Goal: Task Accomplishment & Management: Complete application form

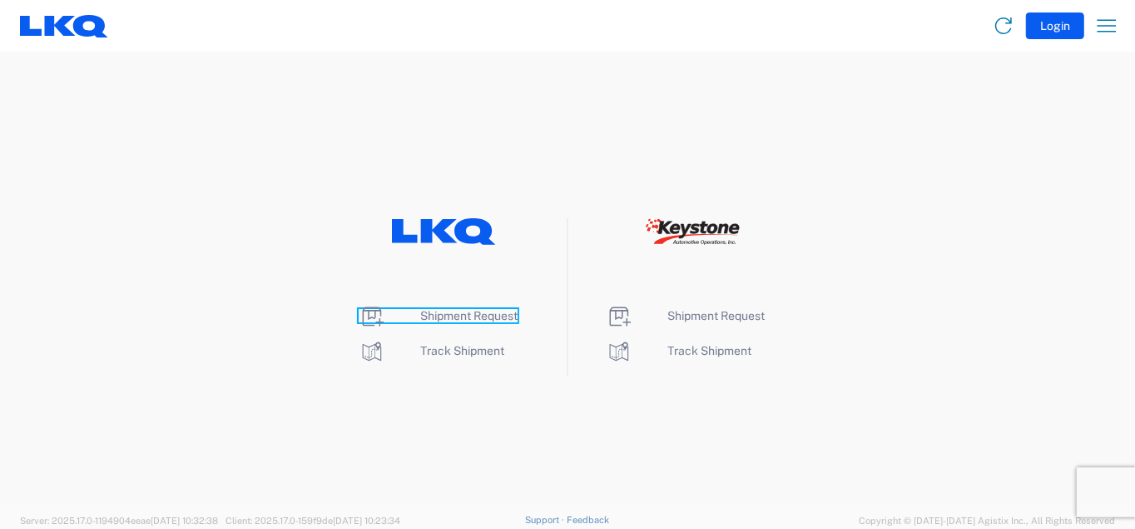
click at [442, 319] on span "Shipment Request" at bounding box center [468, 315] width 97 height 13
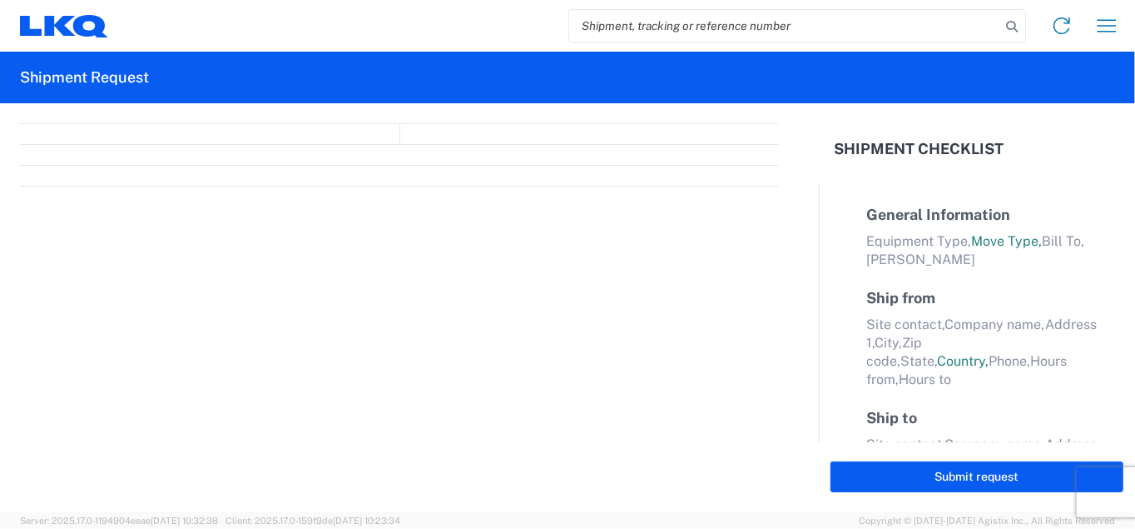
select select "FULL"
select select "LBS"
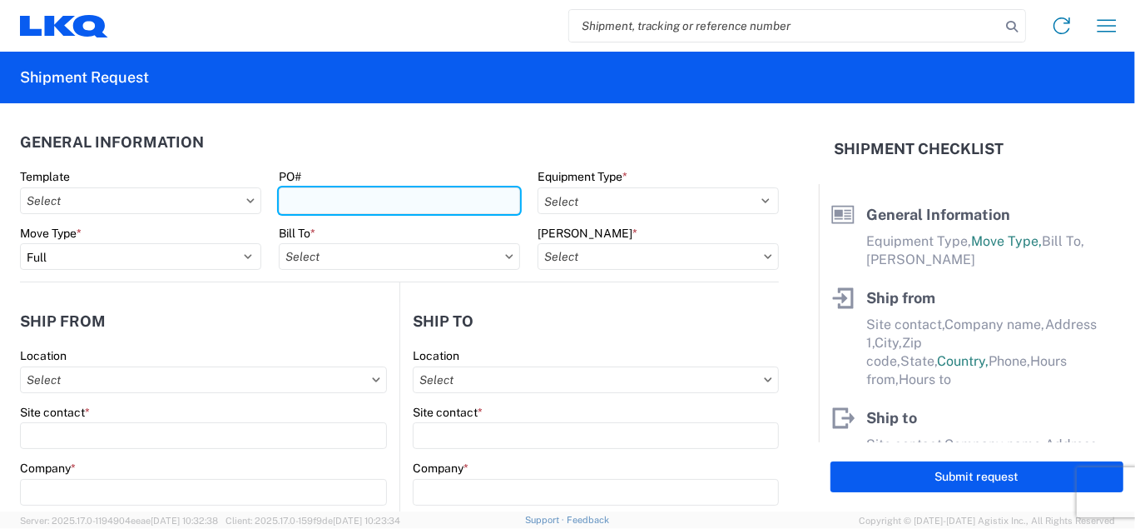
click at [303, 206] on input "PO#" at bounding box center [399, 200] width 241 height 27
type input "08202025"
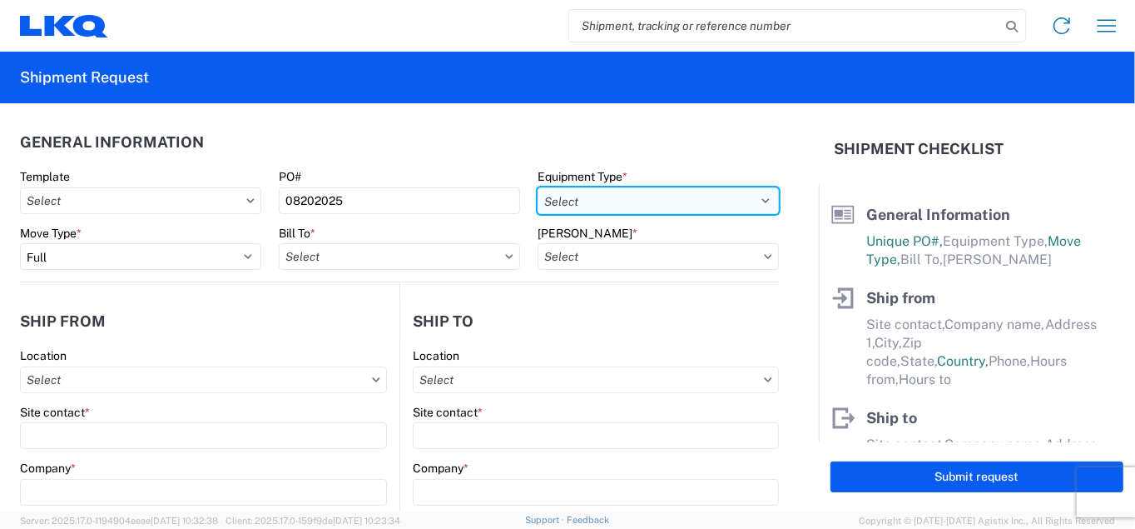
click at [589, 203] on select "Select 53’ Dry Van Flatbed Dropdeck (van) Lowboy (flatbed) Rail" at bounding box center [658, 200] width 241 height 27
select select "STDV"
click at [538, 187] on select "Select 53’ Dry Van Flatbed Dropdeck (van) Lowboy (flatbed) Rail" at bounding box center [658, 200] width 241 height 27
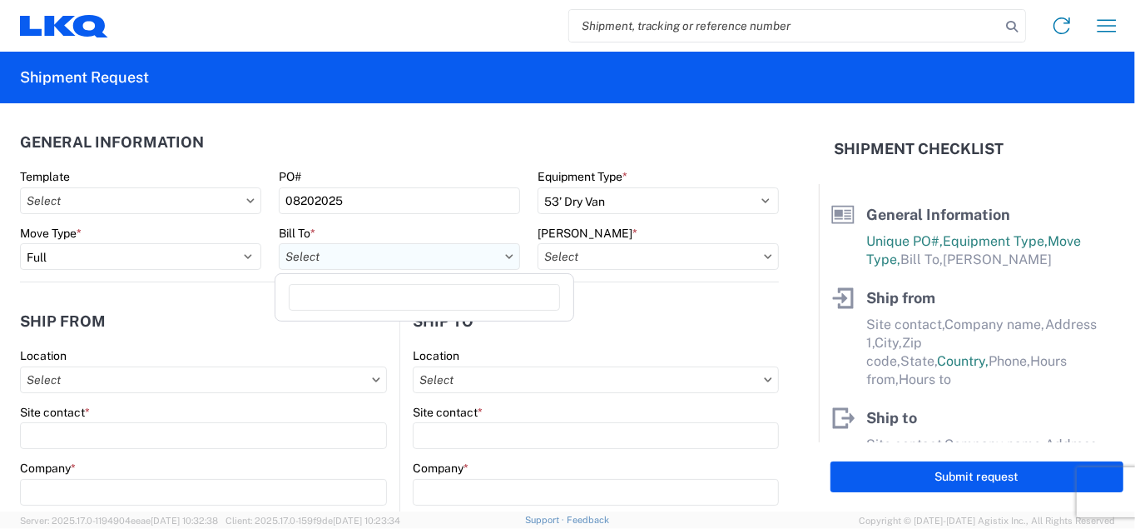
click at [357, 261] on input "Bill To *" at bounding box center [399, 256] width 241 height 27
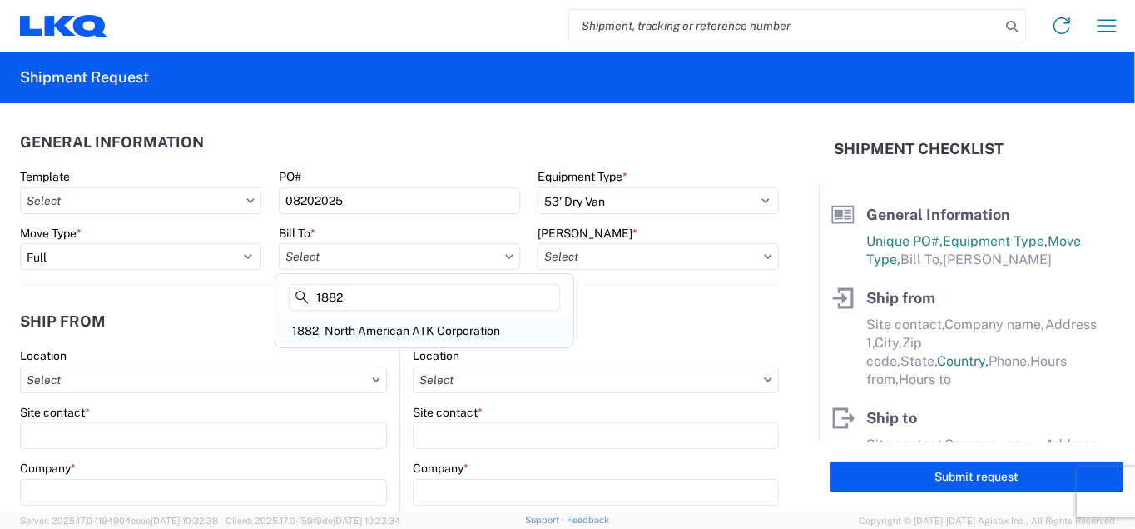
type input "1882"
click at [369, 329] on div "1882 - North American ATK Corporation" at bounding box center [424, 330] width 291 height 27
type input "1882 - North American ATK Corporation"
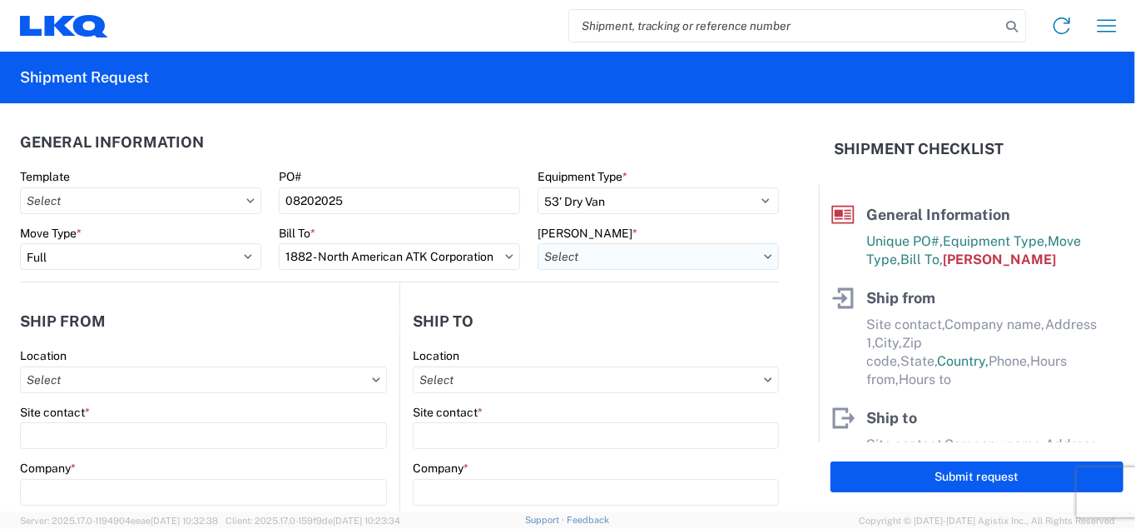
click at [650, 252] on input "[PERSON_NAME] *" at bounding box center [658, 256] width 241 height 27
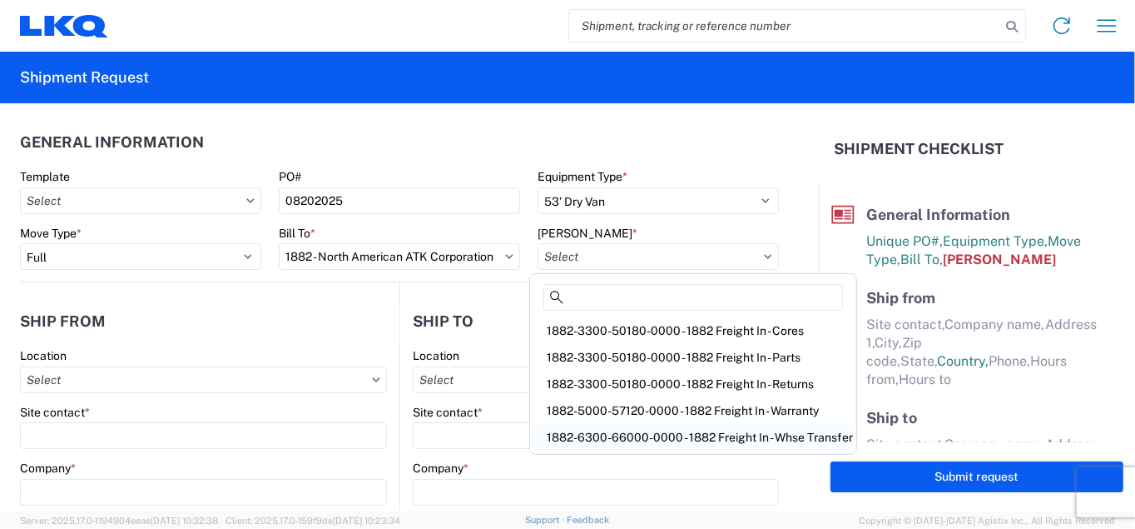
click at [656, 435] on div "1882-6300-66000-0000 - 1882 Freight In - Whse Transfer" at bounding box center [694, 437] width 320 height 27
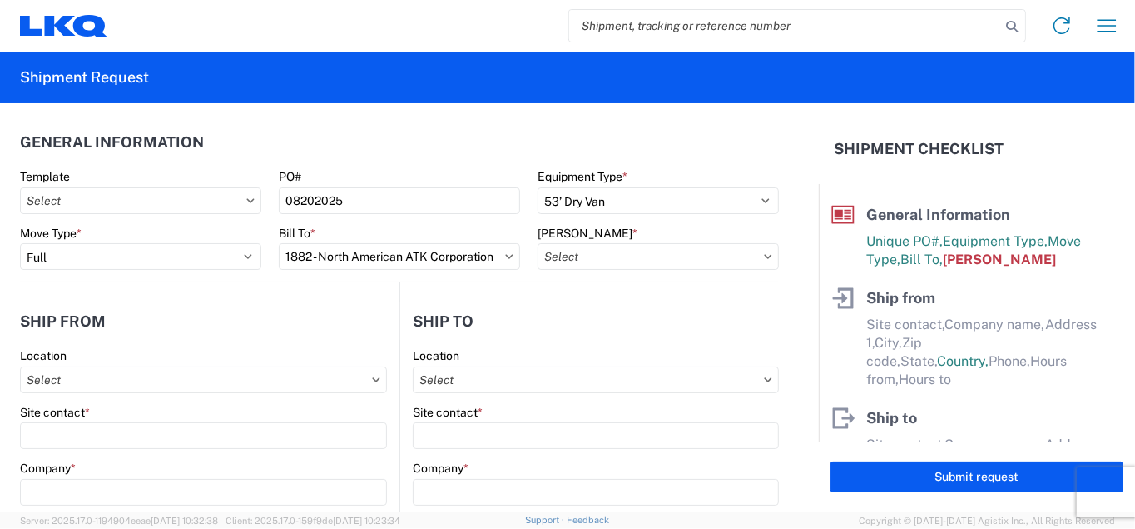
type input "1882-6300-66000-0000 - 1882 Freight In - Whse Transfer"
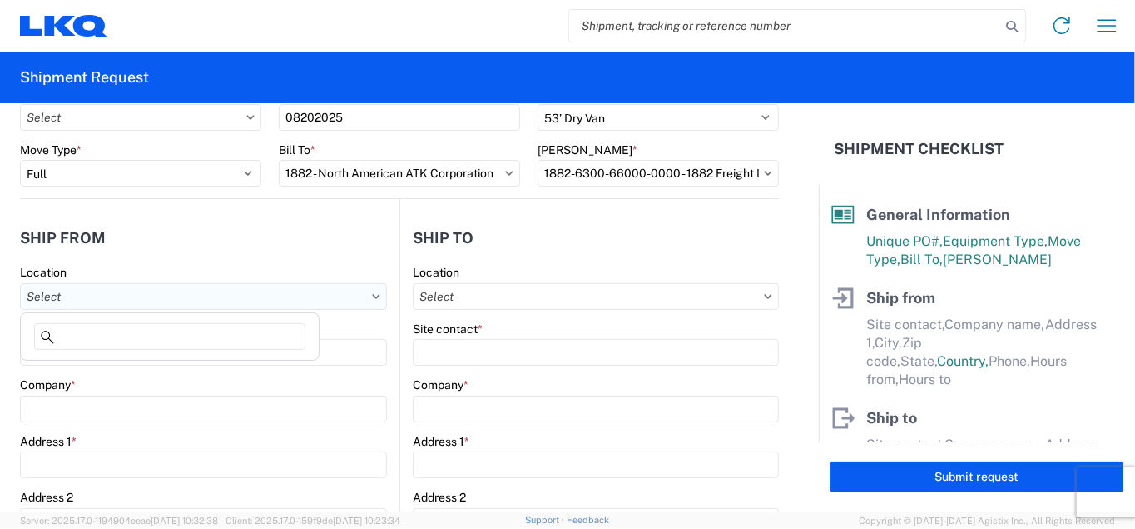
click at [111, 297] on input "Location" at bounding box center [203, 296] width 367 height 27
type input "1891"
click at [102, 373] on div "1891 - Yamato Engine Specialists" at bounding box center [169, 369] width 291 height 27
type input "1891 - Yamato Engine Specialists"
type input "[PERSON_NAME]"
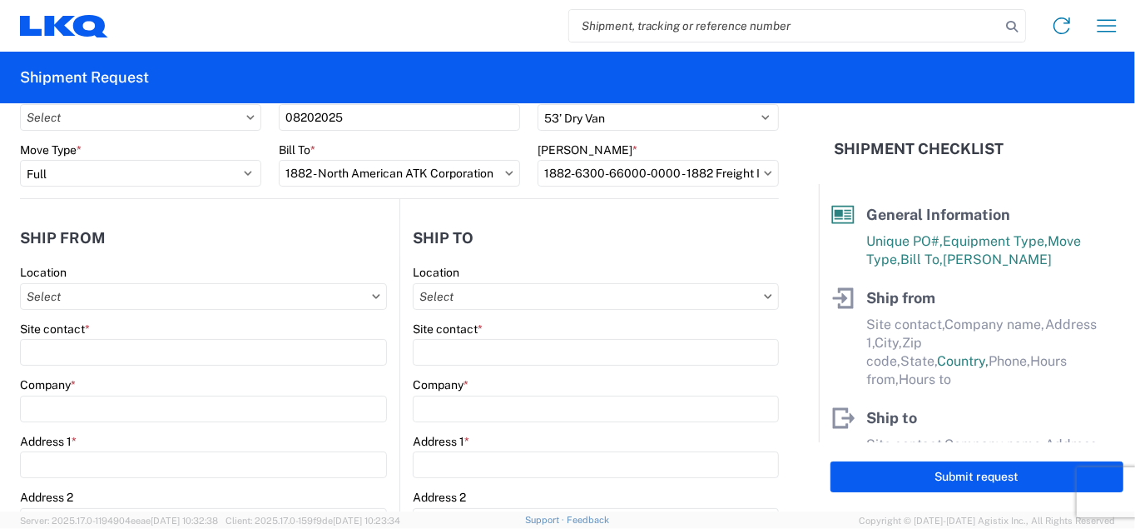
type input "LKQ Corporation"
type input "[STREET_ADDRESS]"
type input "Bellingham"
type input "98226"
select select "WA"
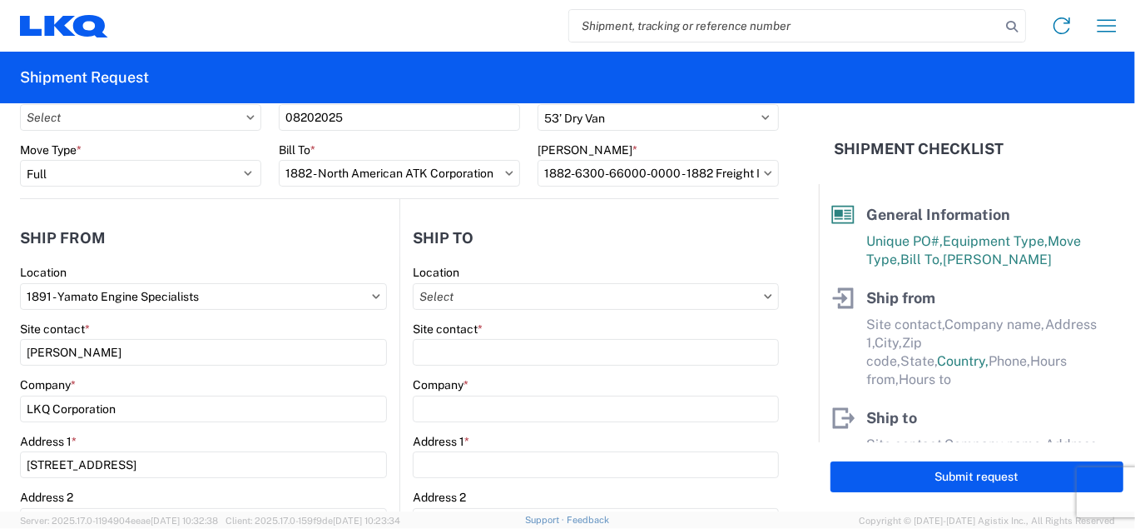
select select "US"
type input "[EMAIL_ADDRESS][DOMAIN_NAME]"
type input "13:00"
type input "15:00"
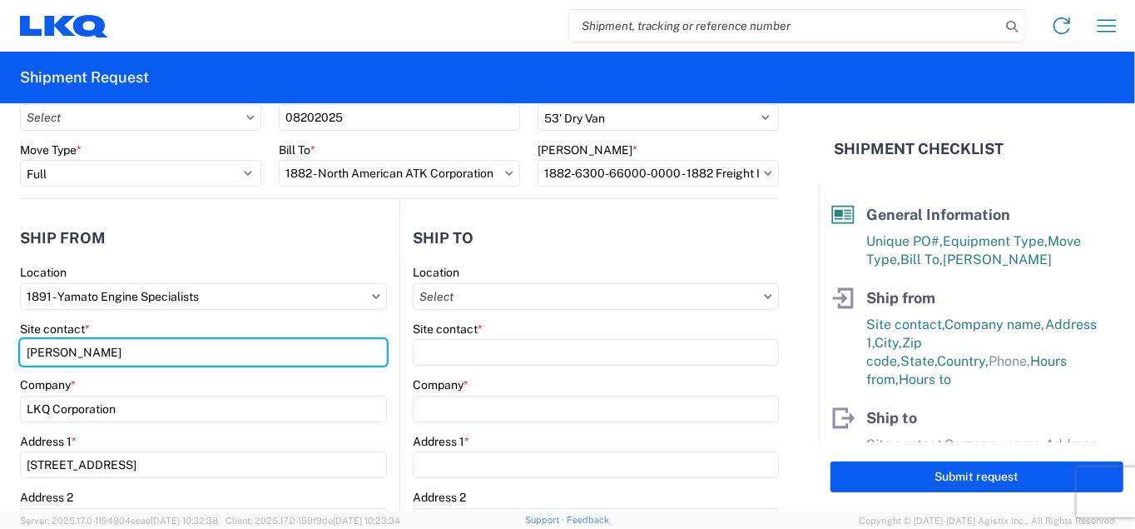
drag, startPoint x: 150, startPoint y: 353, endPoint x: 6, endPoint y: 354, distance: 144.0
click at [6, 354] on form "General Information Template PO# 08202025 Equipment Type * Select 53’ Dry Van F…" at bounding box center [409, 307] width 819 height 408
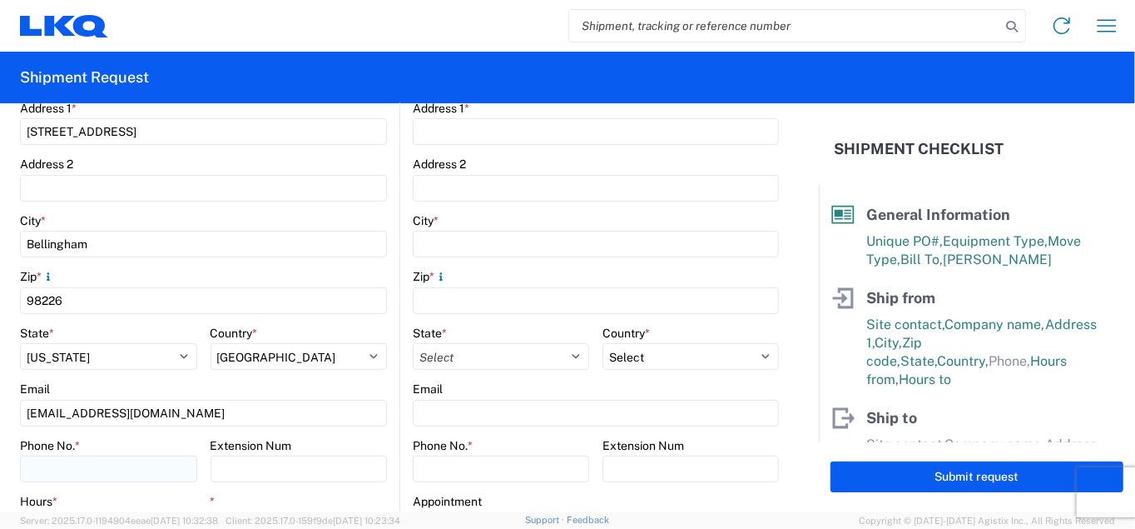
scroll to position [499, 0]
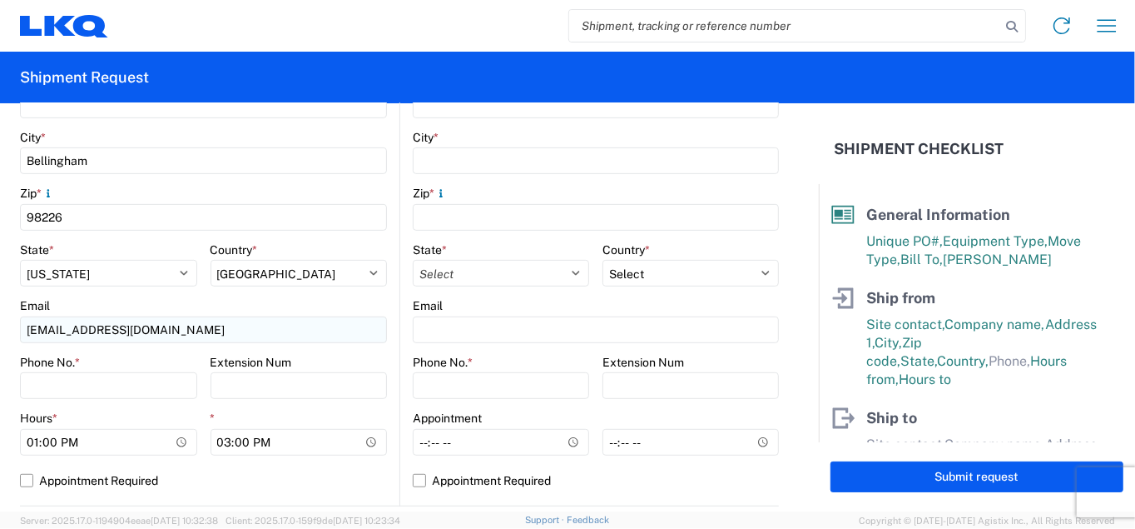
type input "[PERSON_NAME]"
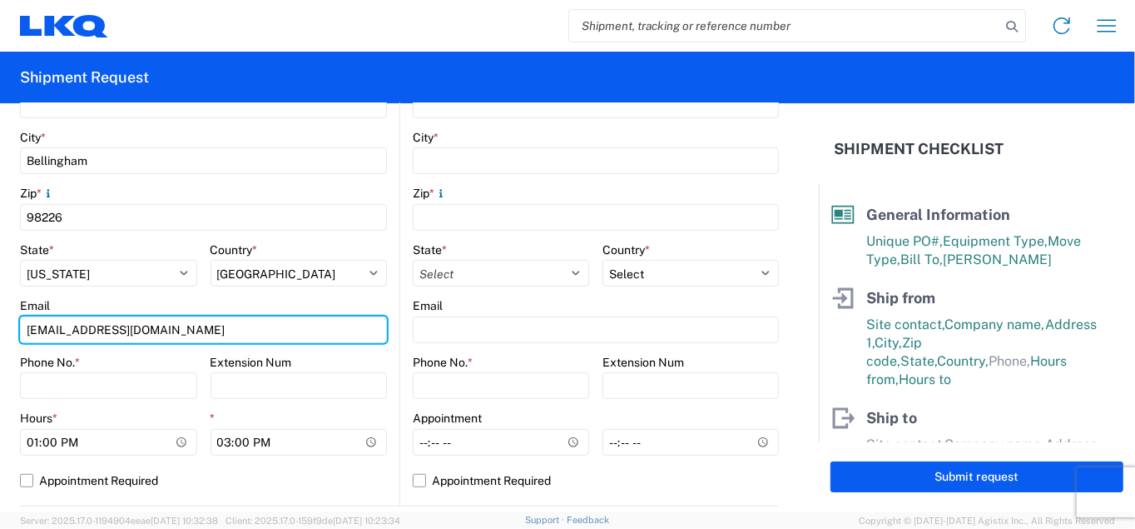
drag, startPoint x: 169, startPoint y: 333, endPoint x: -12, endPoint y: 335, distance: 180.6
click at [0, 335] on html "Home Shipment request Shipment tracking Shipment Request General Information Te…" at bounding box center [567, 264] width 1135 height 529
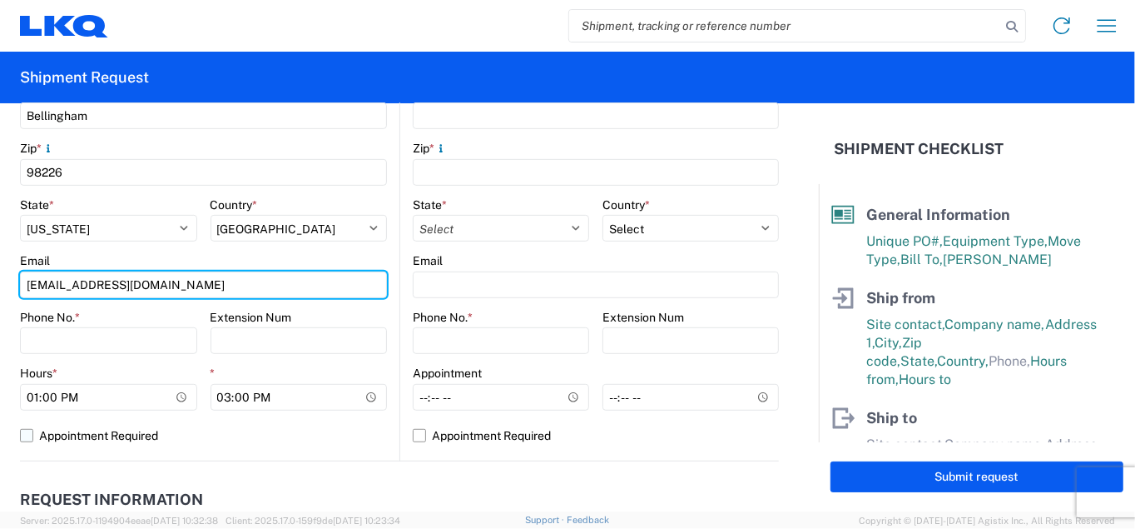
scroll to position [583, 0]
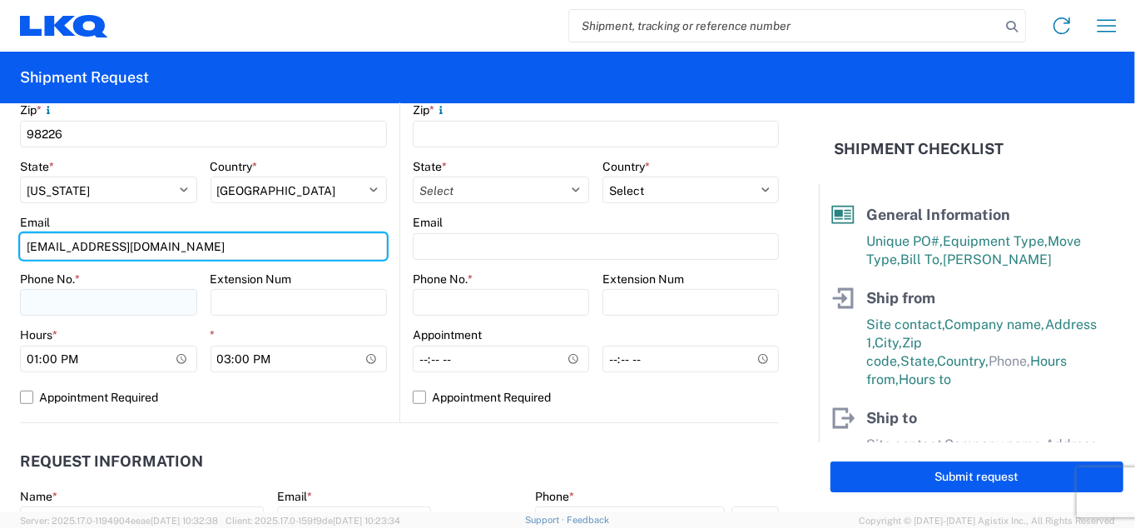
type input "[EMAIL_ADDRESS][DOMAIN_NAME]"
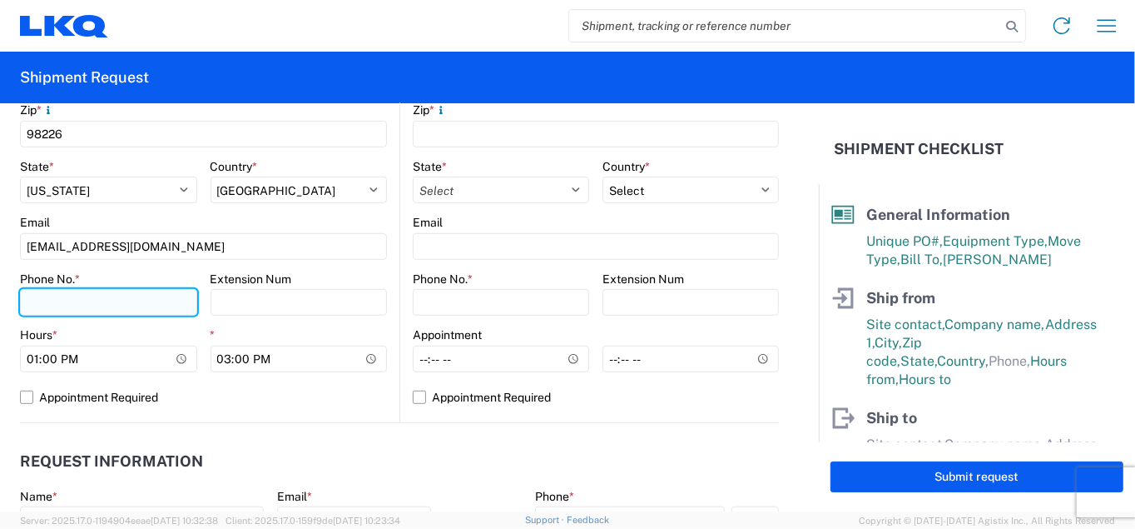
click at [72, 302] on input "Phone No. *" at bounding box center [108, 302] width 177 height 27
type input "[PHONE_NUMBER]"
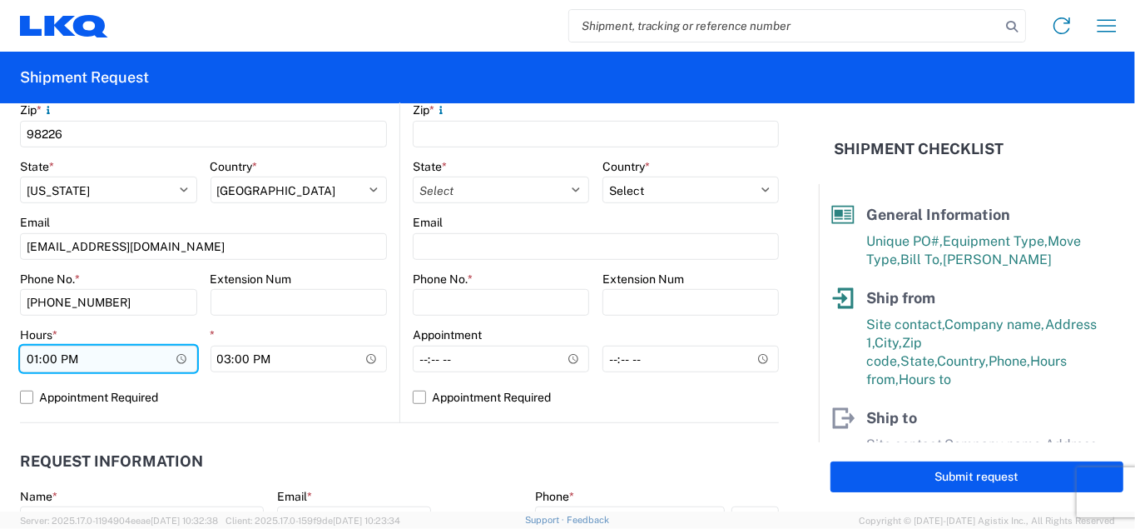
click at [31, 357] on input "13:00" at bounding box center [108, 358] width 177 height 27
click at [76, 358] on input "21:00" at bounding box center [108, 358] width 177 height 27
type input "09:00"
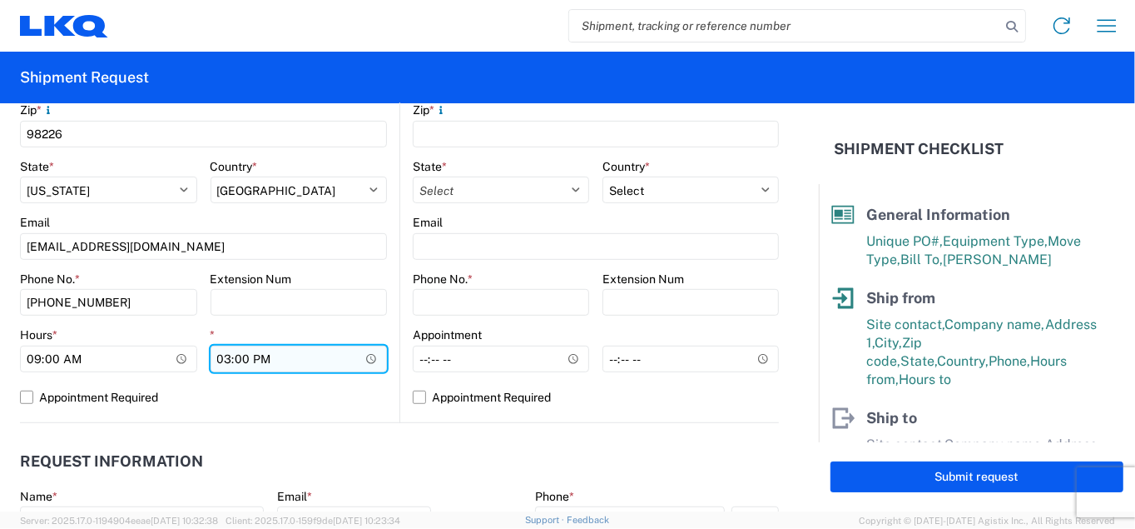
click at [224, 356] on input "15:00" at bounding box center [299, 358] width 177 height 27
type input "12:00"
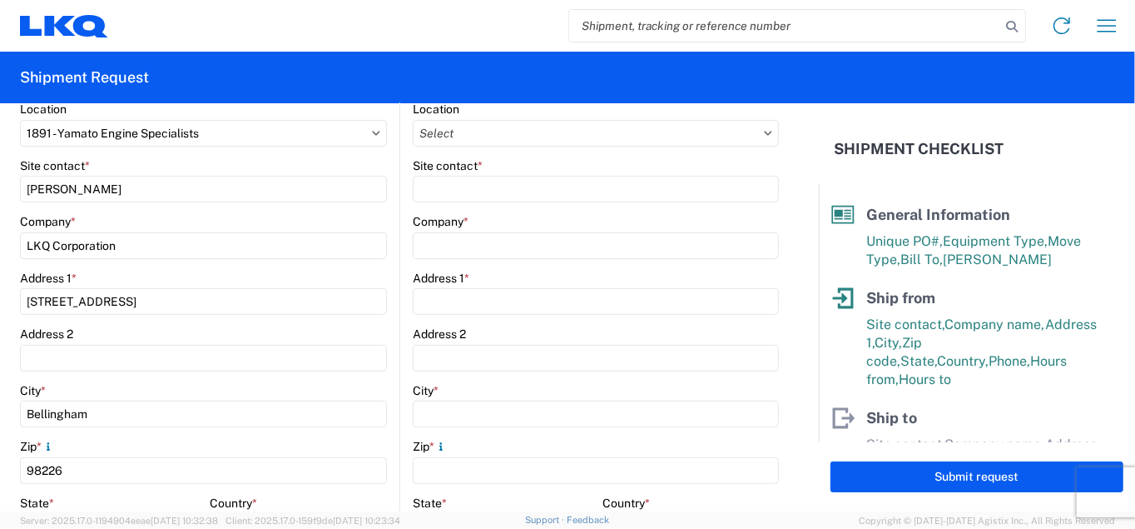
scroll to position [166, 0]
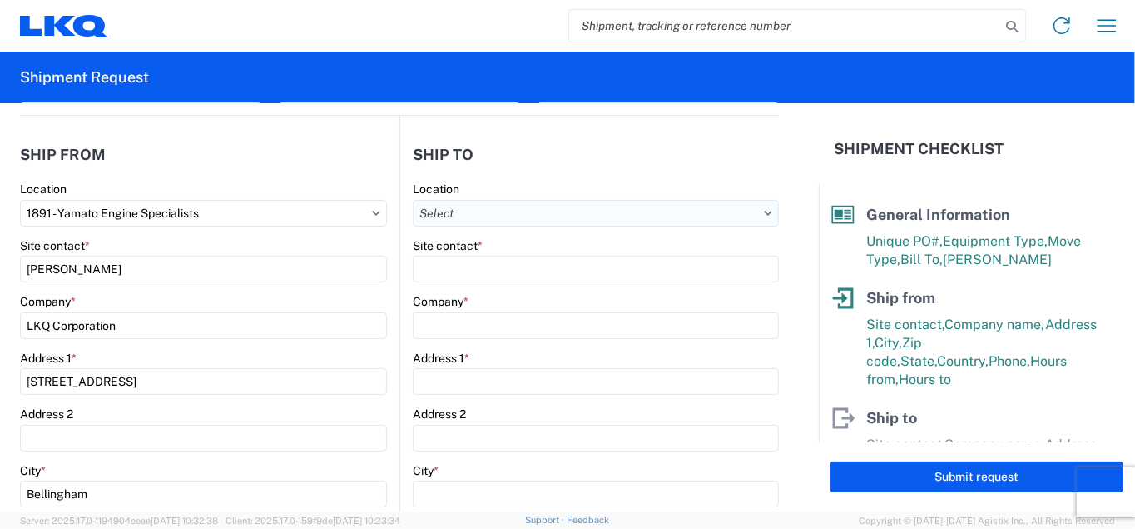
click at [535, 216] on input "Location" at bounding box center [596, 213] width 366 height 27
type input "1882"
click at [539, 280] on div "1882 - North American ATK Corporation" at bounding box center [555, 286] width 291 height 27
type input "1882 - North American ATK Corporation"
type input "LKQ Corporation"
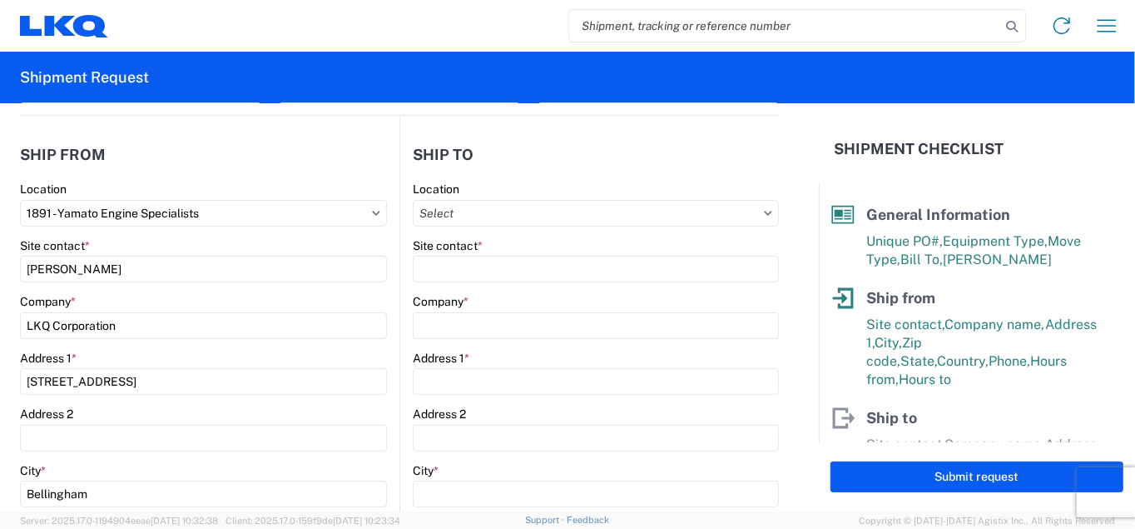
type input "[STREET_ADDRESS]"
type input "[GEOGRAPHIC_DATA]"
type input "75050"
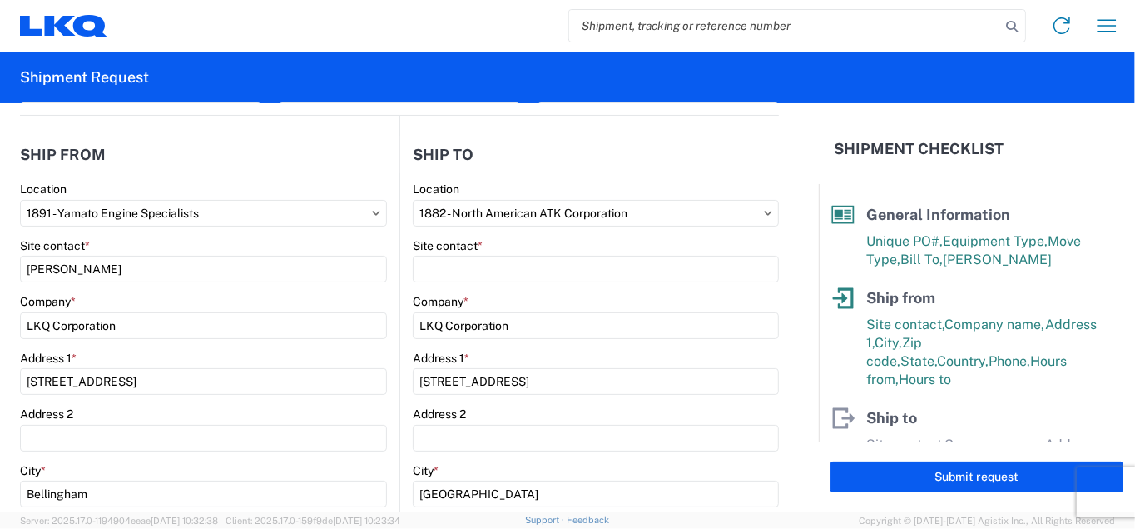
select select "US"
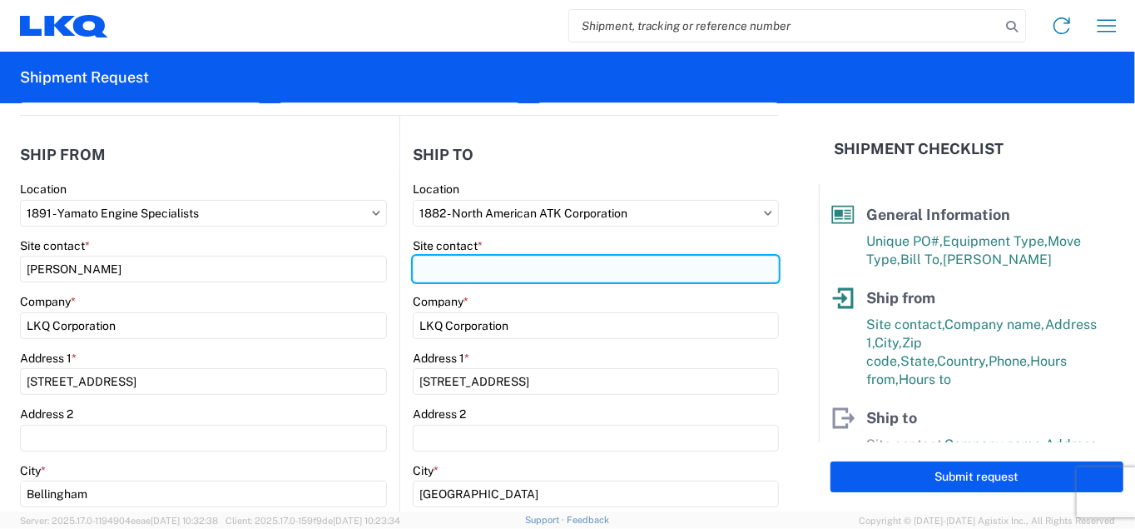
click at [517, 275] on input "Site contact *" at bounding box center [596, 269] width 366 height 27
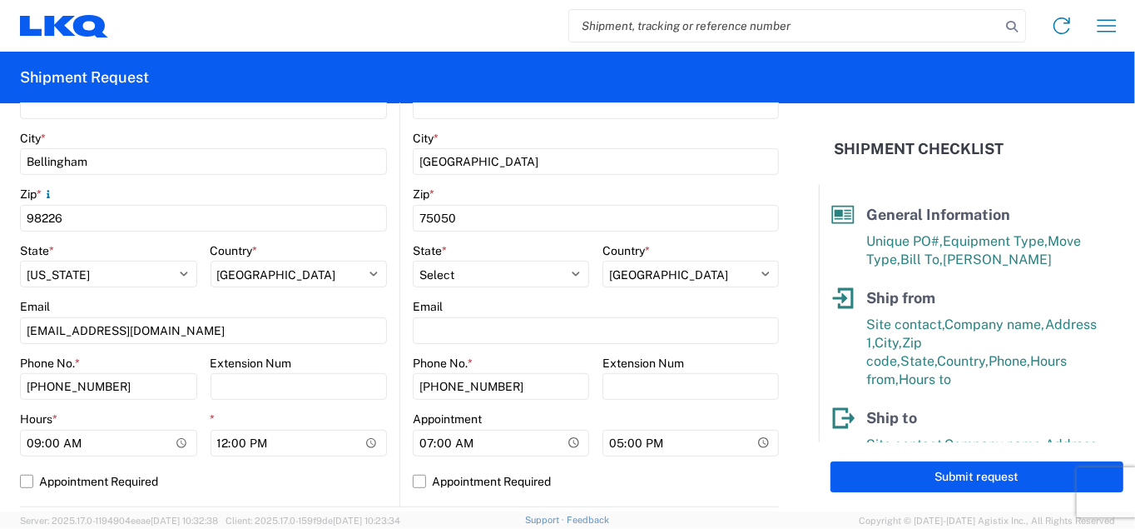
scroll to position [499, 0]
type input "[PERSON_NAME]"
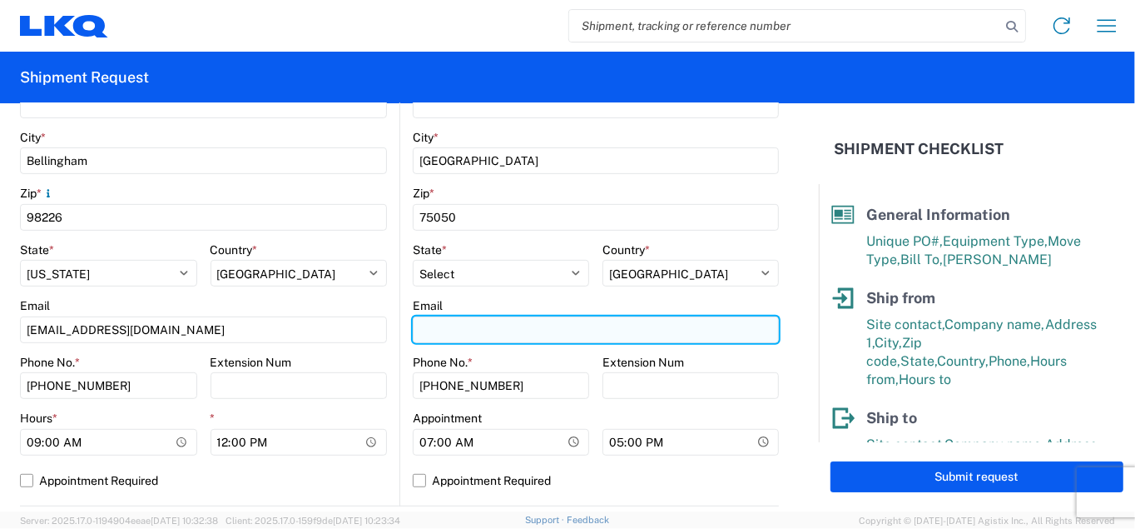
click at [440, 329] on input "Email" at bounding box center [596, 329] width 366 height 27
click at [438, 327] on input "Email" at bounding box center [596, 329] width 366 height 27
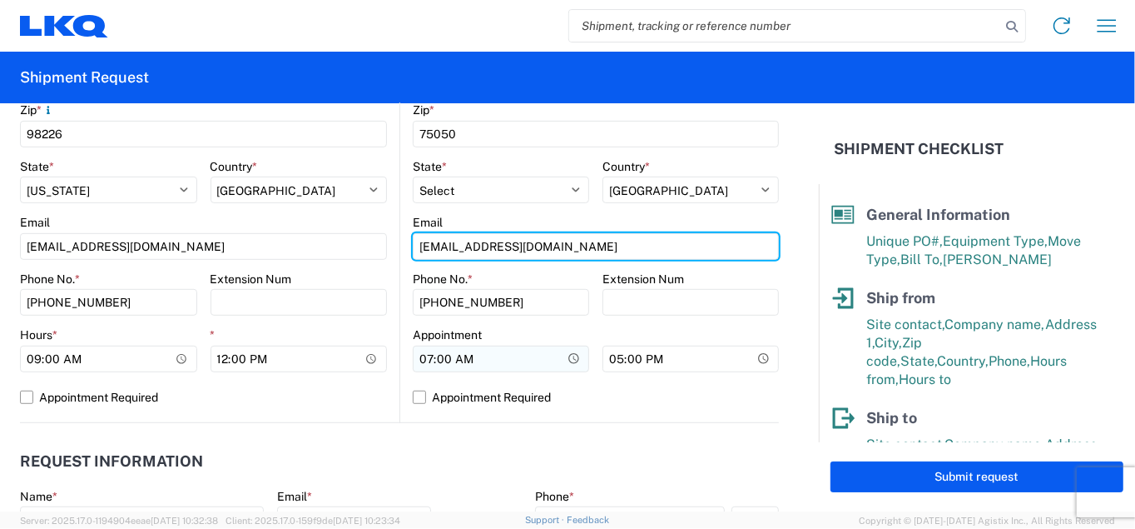
type input "[EMAIL_ADDRESS][DOMAIN_NAME]"
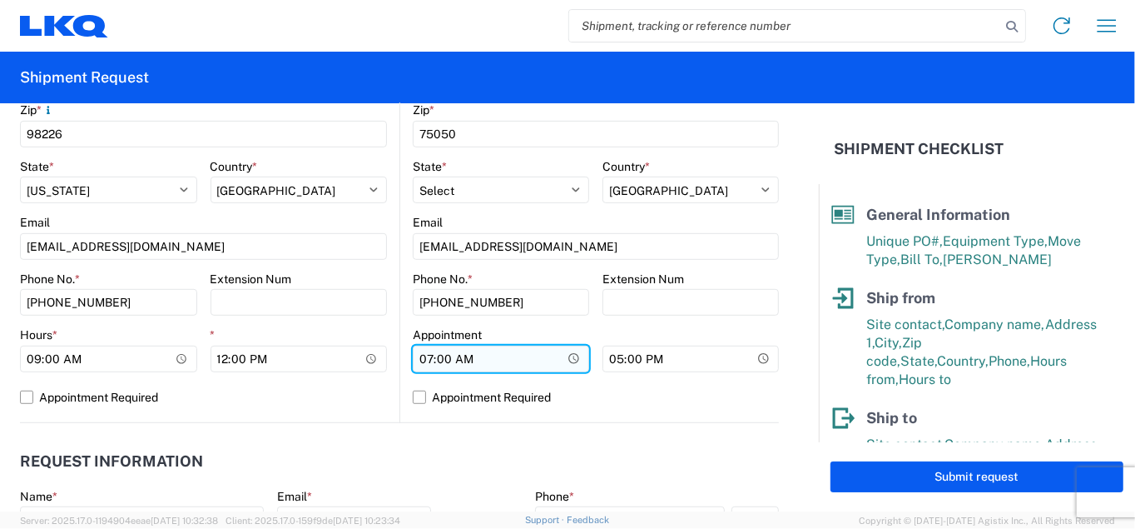
click at [418, 358] on input "07:00" at bounding box center [501, 358] width 176 height 27
click at [435, 356] on input "Hours *" at bounding box center [501, 358] width 176 height 27
click at [451, 356] on input "Hours *" at bounding box center [501, 358] width 176 height 27
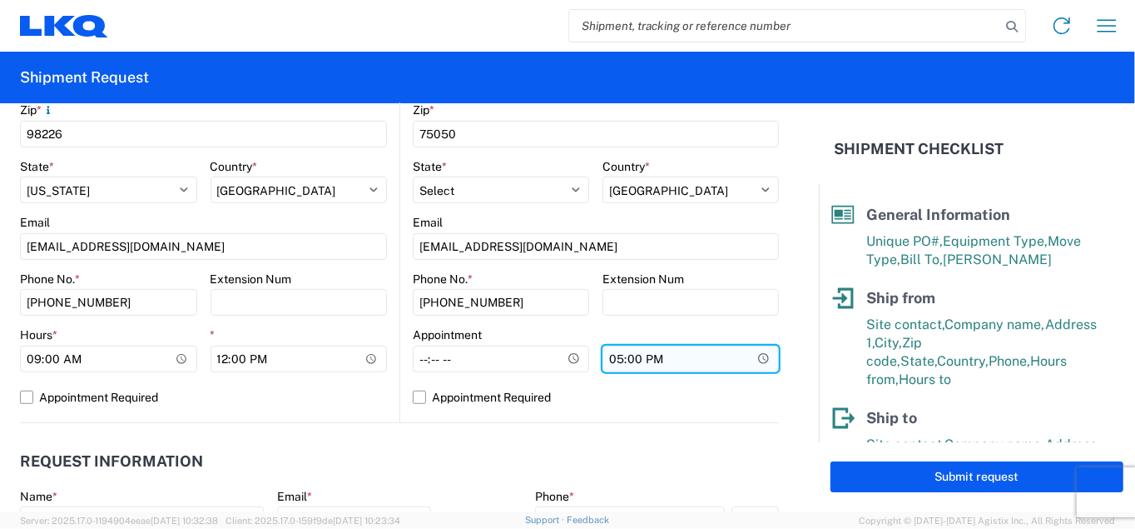
click at [609, 360] on input "17:00" at bounding box center [691, 358] width 176 height 27
click at [622, 357] on input "*" at bounding box center [691, 358] width 176 height 27
click at [633, 357] on input "*" at bounding box center [691, 358] width 176 height 27
click at [416, 396] on label "Appointment Required" at bounding box center [596, 397] width 366 height 27
click at [0, 0] on input "Appointment Required" at bounding box center [0, 0] width 0 height 0
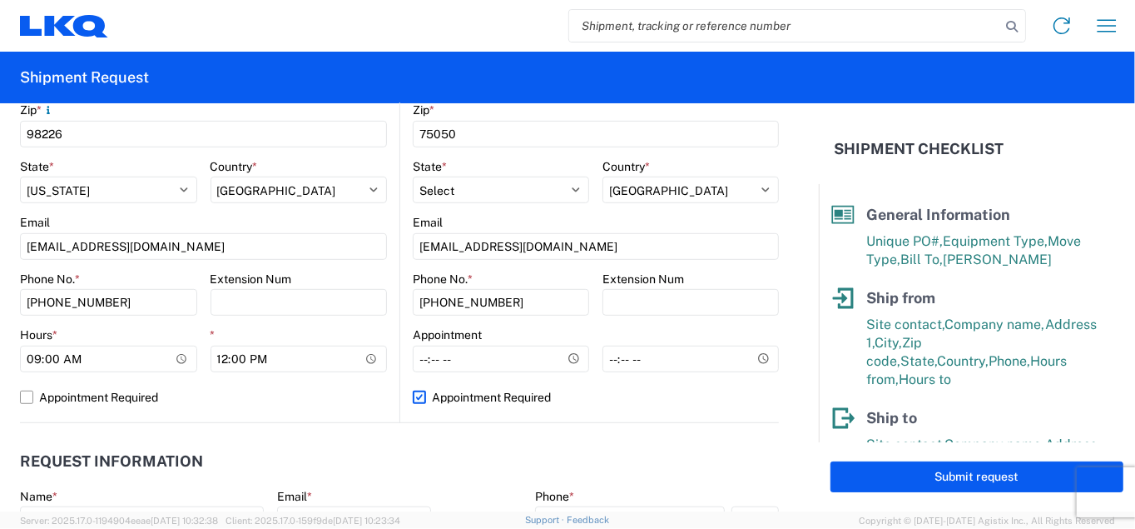
select select "US"
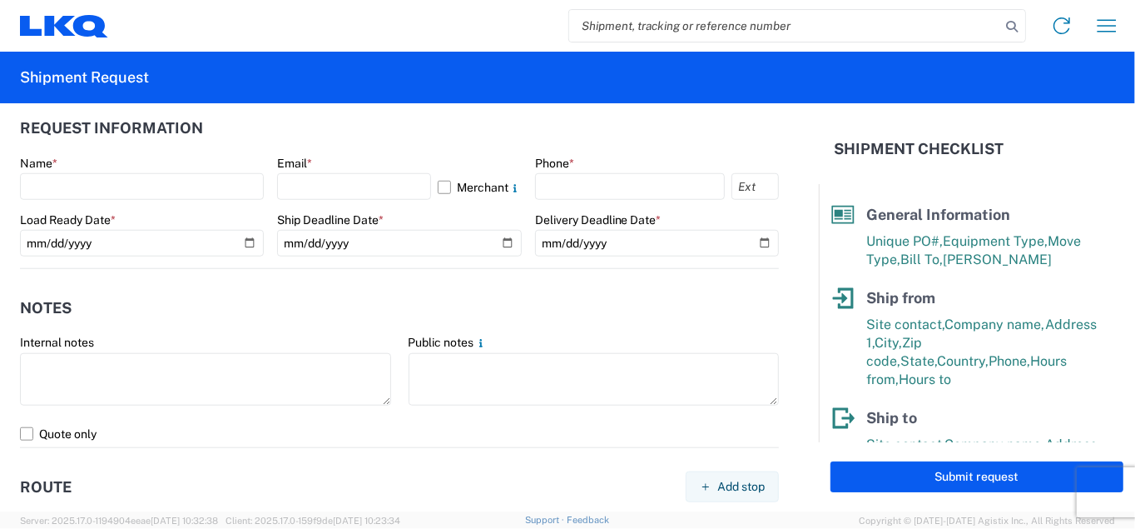
scroll to position [832, 0]
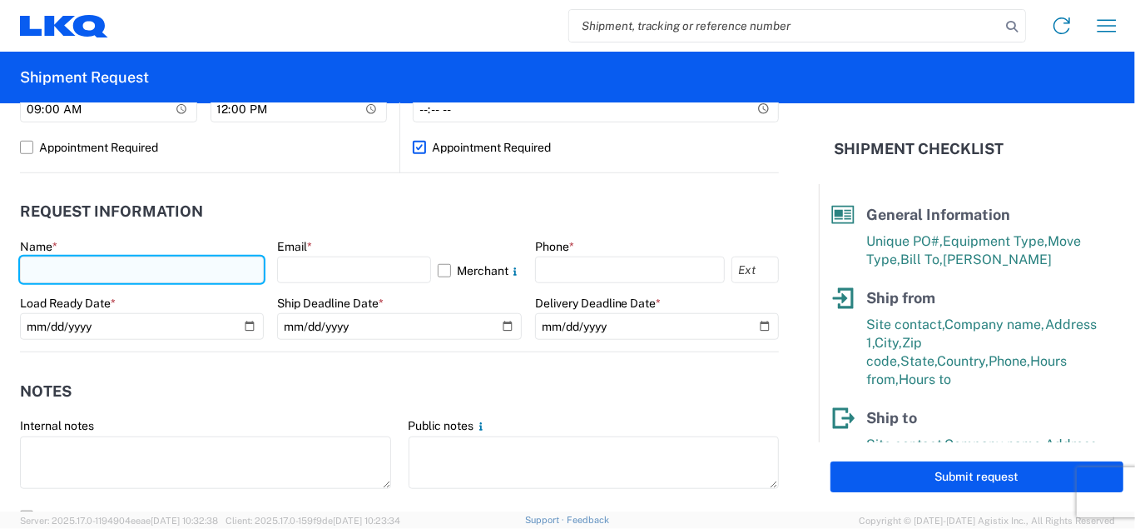
click at [87, 270] on input "text" at bounding box center [142, 269] width 244 height 27
type input "[PERSON_NAME]"
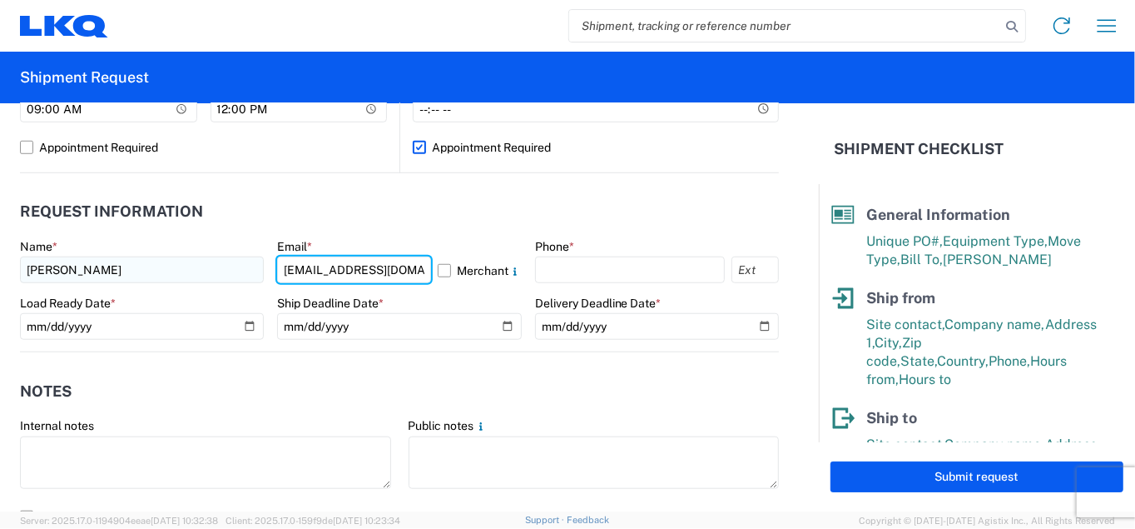
type input "[EMAIL_ADDRESS][DOMAIN_NAME]"
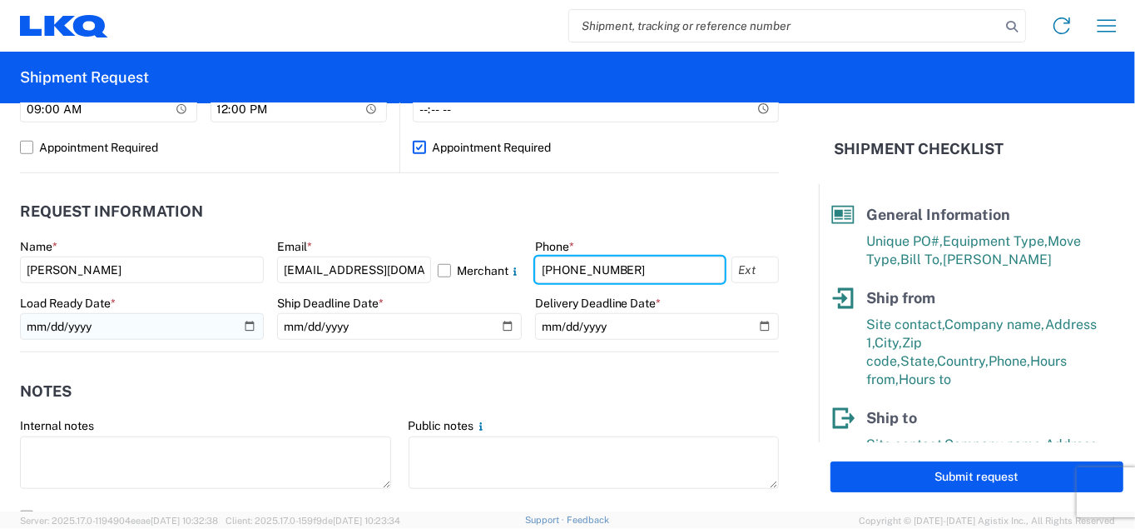
type input "[PHONE_NUMBER]"
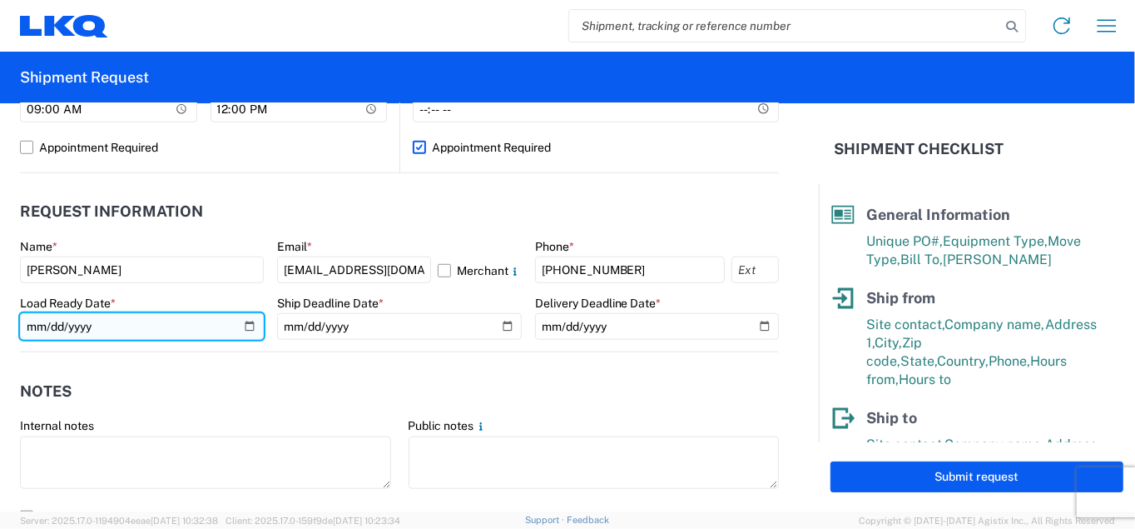
click at [246, 325] on input "date" at bounding box center [142, 326] width 244 height 27
type input "[DATE]"
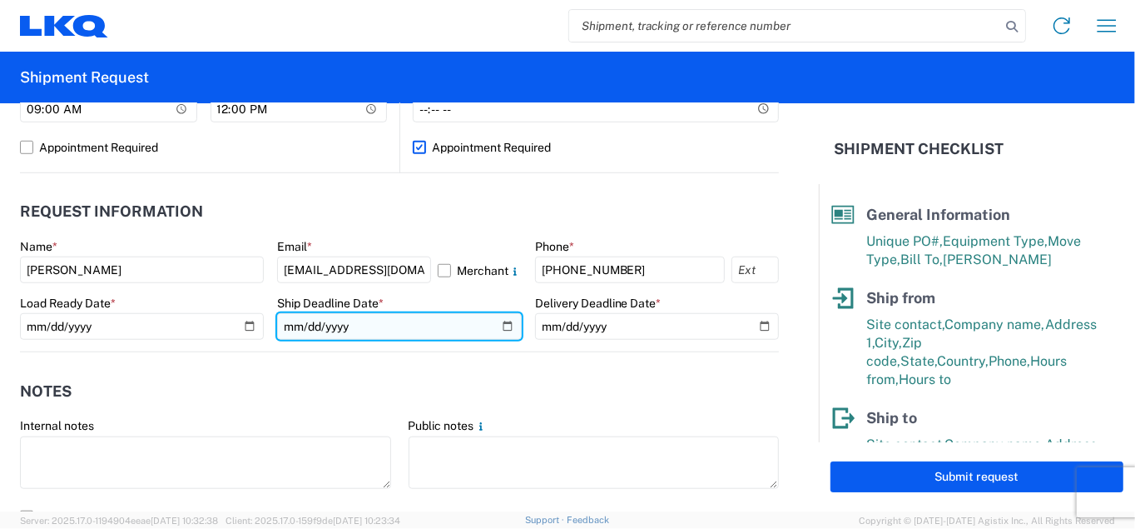
click at [396, 322] on input "date" at bounding box center [399, 326] width 244 height 27
click at [500, 327] on input "date" at bounding box center [399, 326] width 244 height 27
type input "[DATE]"
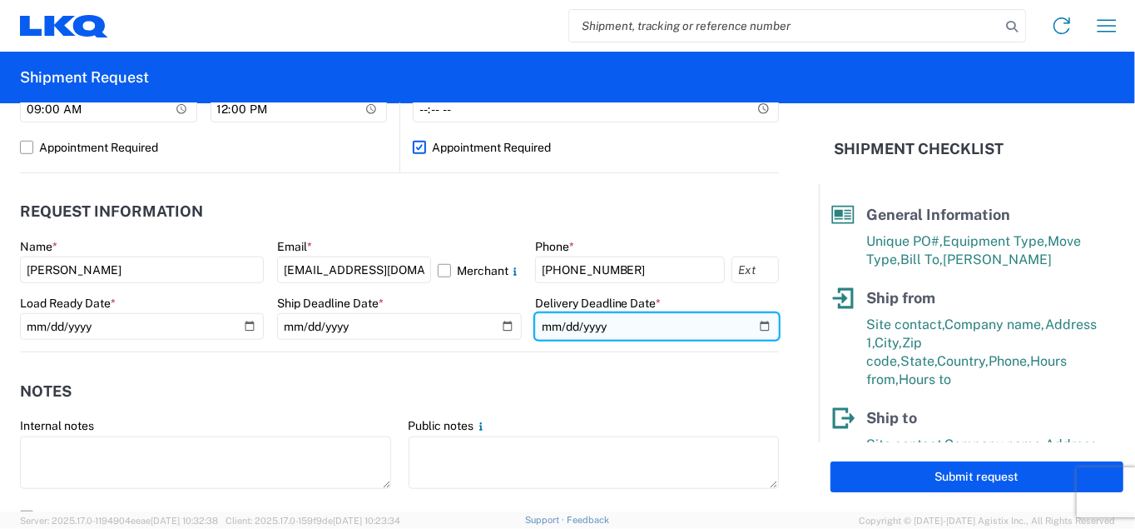
click at [641, 325] on input "date" at bounding box center [657, 326] width 244 height 27
click at [750, 323] on input "date" at bounding box center [657, 326] width 244 height 27
type input "[DATE]"
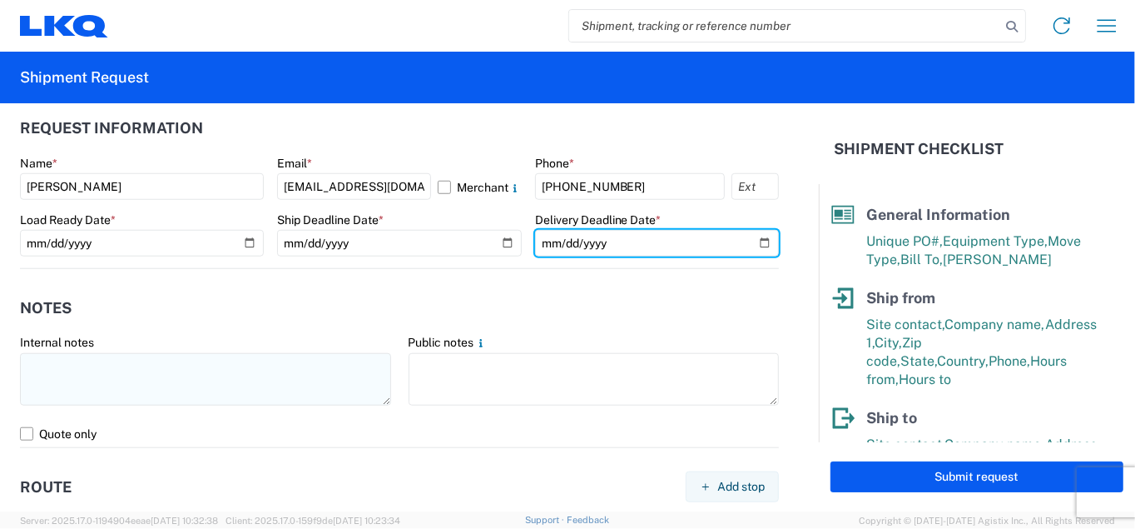
scroll to position [1082, 0]
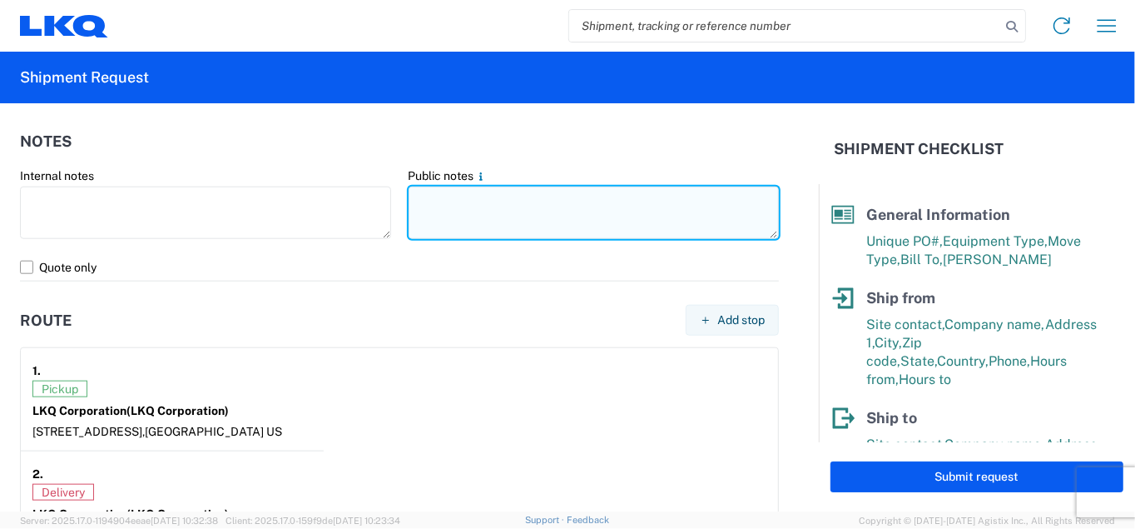
click at [469, 203] on textarea at bounding box center [594, 212] width 371 height 52
type textarea "n"
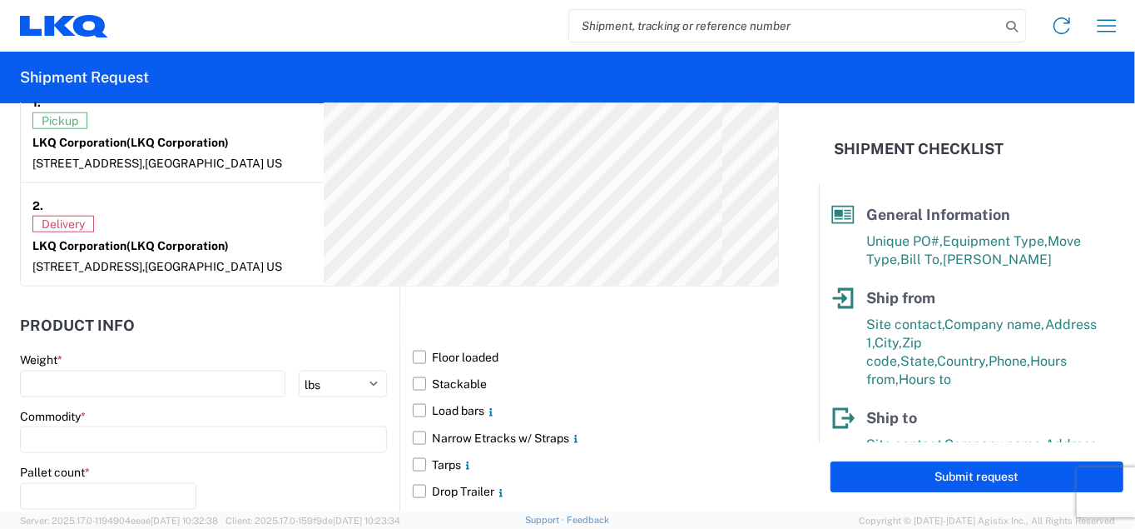
scroll to position [1415, 0]
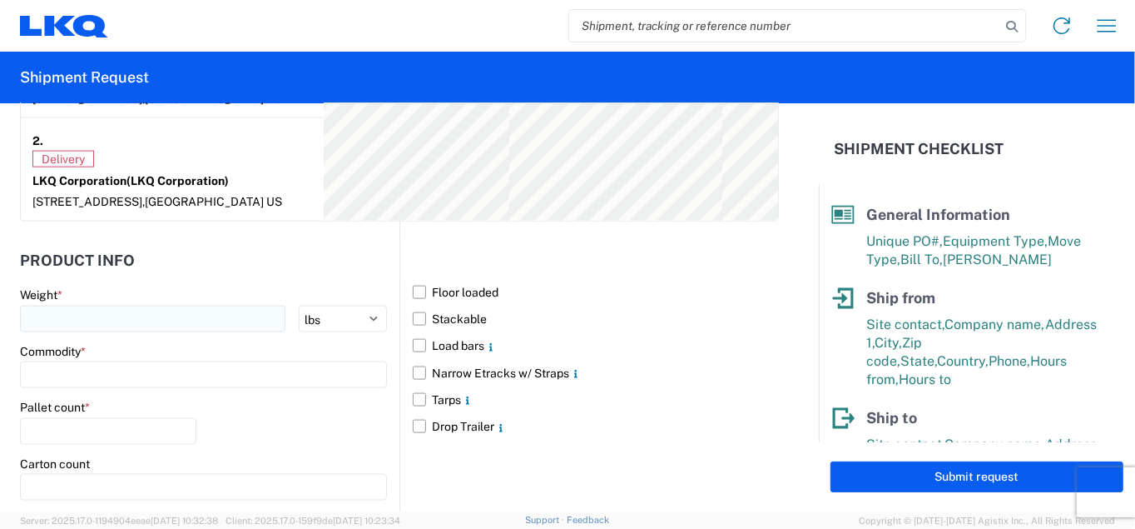
type textarea "No deliveries [DATE] !!!"
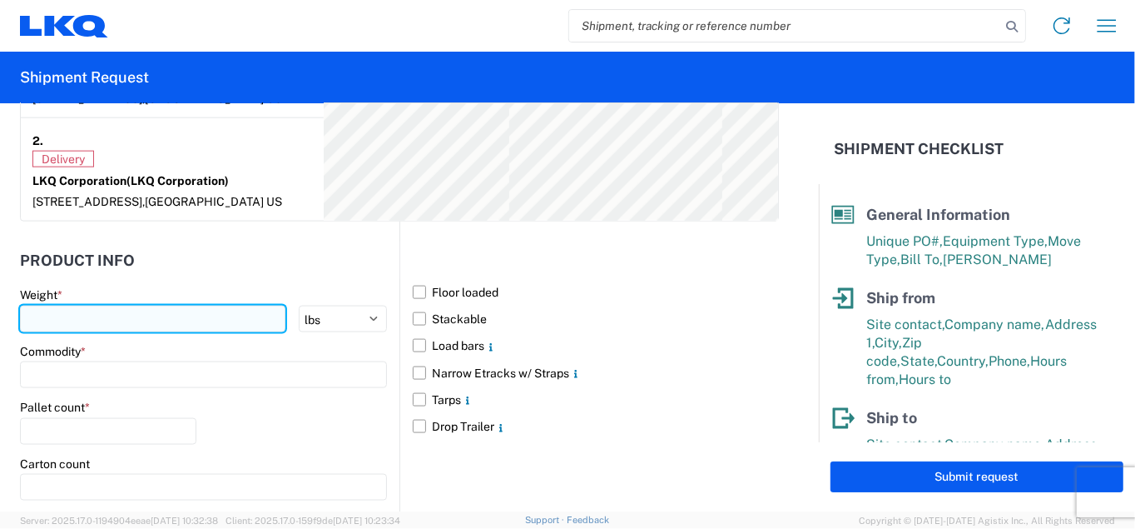
click at [133, 323] on input "number" at bounding box center [153, 318] width 266 height 27
type input "40000"
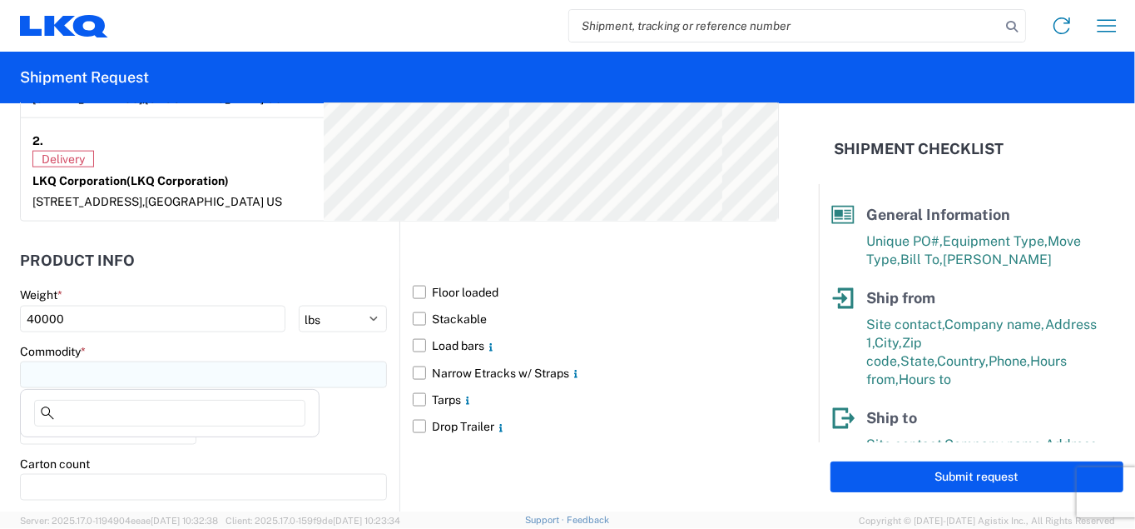
click at [136, 374] on input at bounding box center [203, 374] width 367 height 27
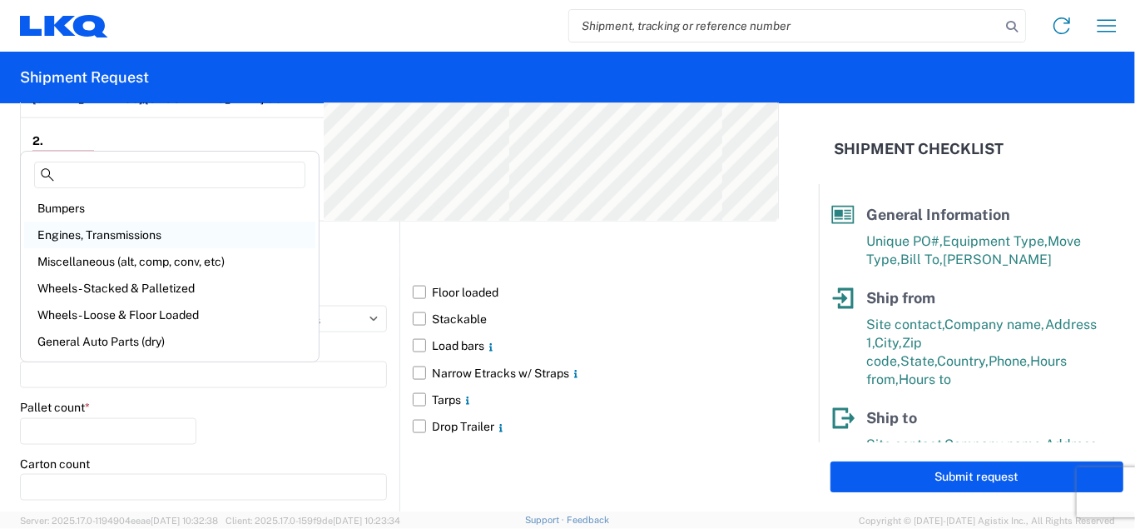
click at [107, 236] on div "Engines, Transmissions" at bounding box center [169, 234] width 291 height 27
type input "Engines, Transmissions"
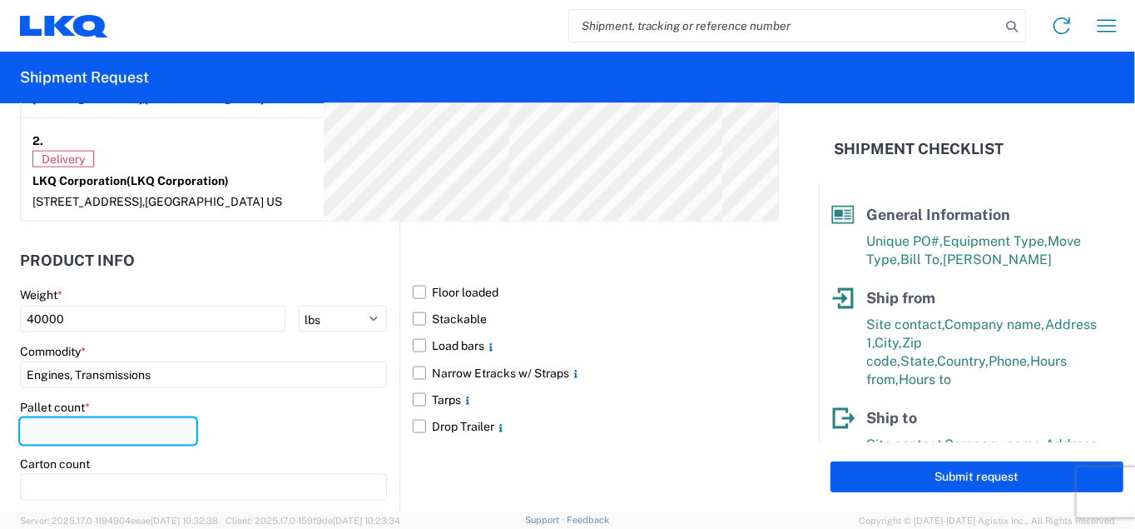
click at [137, 425] on input "number" at bounding box center [108, 431] width 176 height 27
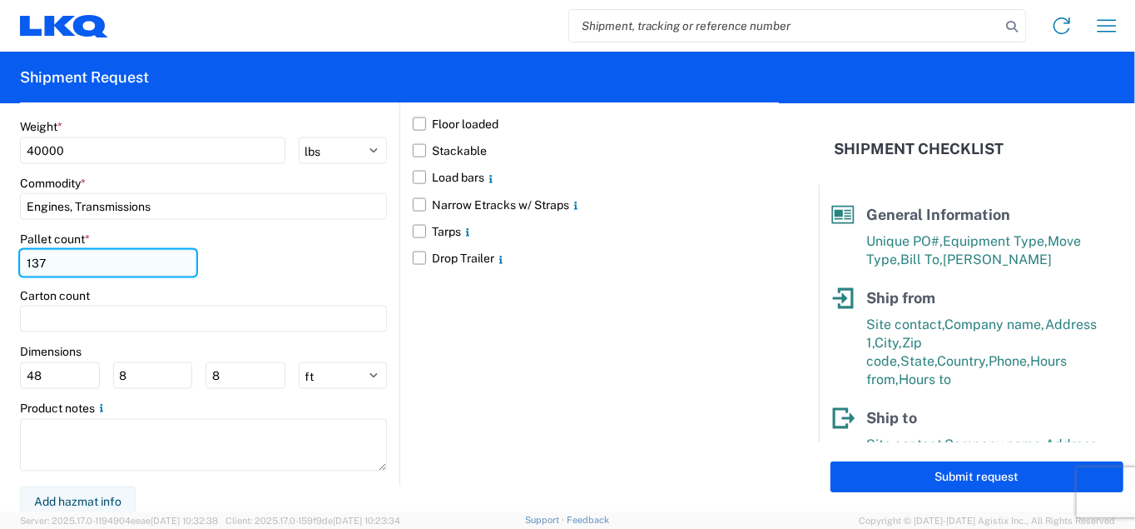
scroll to position [1584, 0]
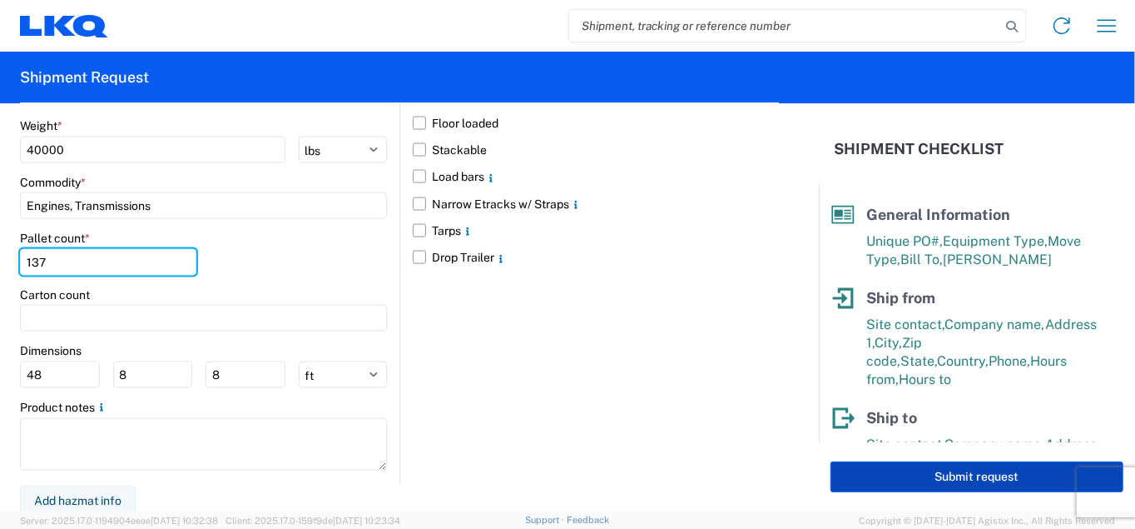
type input "137"
click at [929, 475] on button "Submit request" at bounding box center [977, 476] width 293 height 31
select select "US"
